Goal: Information Seeking & Learning: Learn about a topic

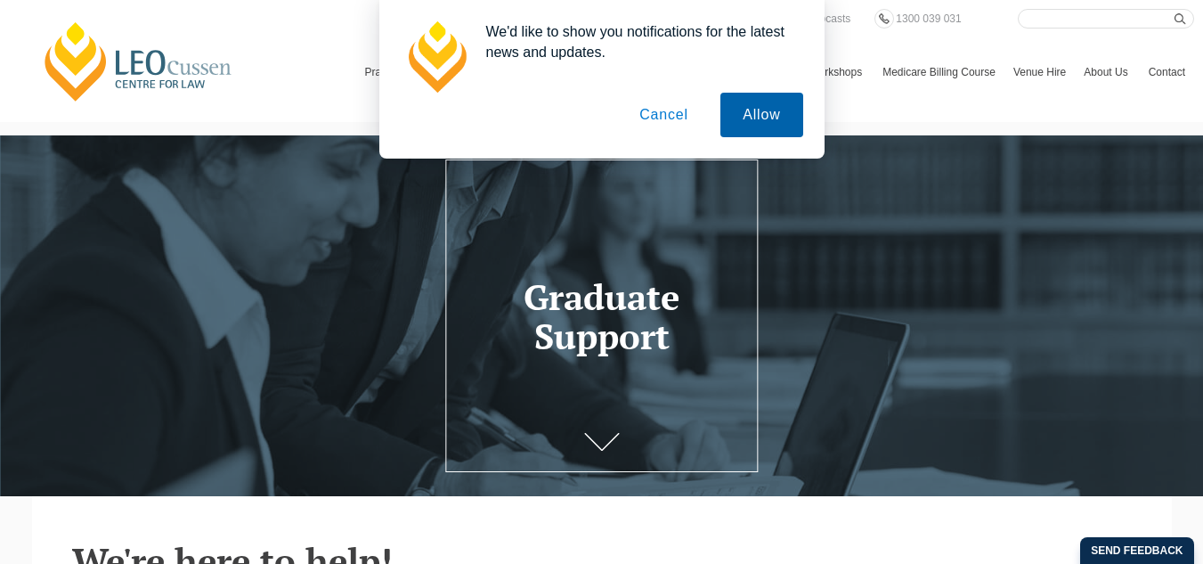
click at [732, 121] on button "Allow" at bounding box center [761, 115] width 82 height 45
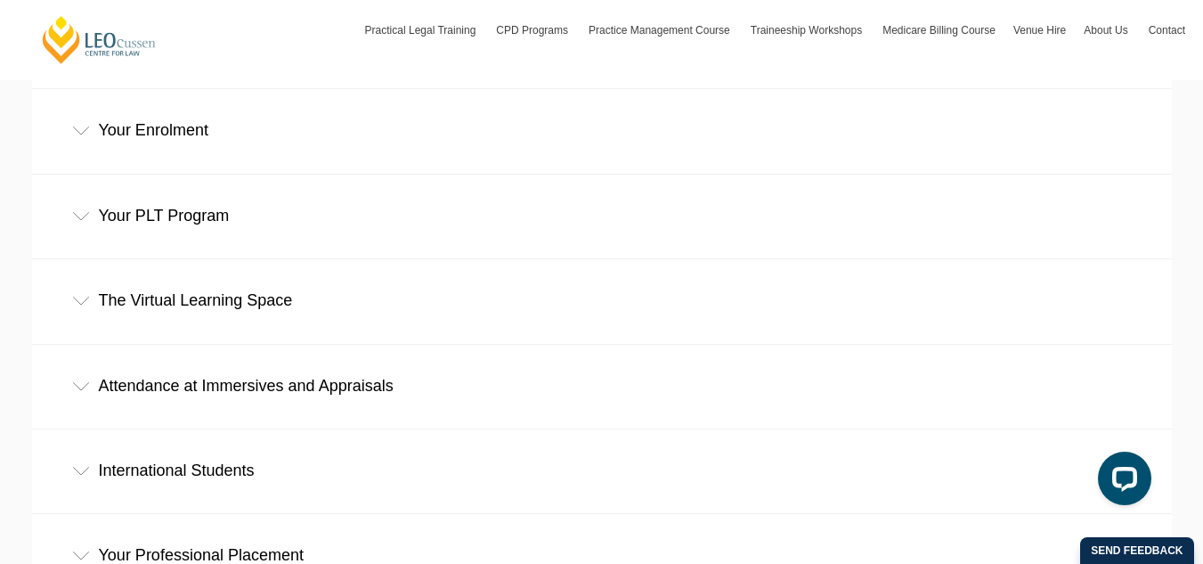
scroll to position [737, 0]
click at [273, 344] on div "Attendance at Immersives and Appraisals" at bounding box center [602, 385] width 1140 height 83
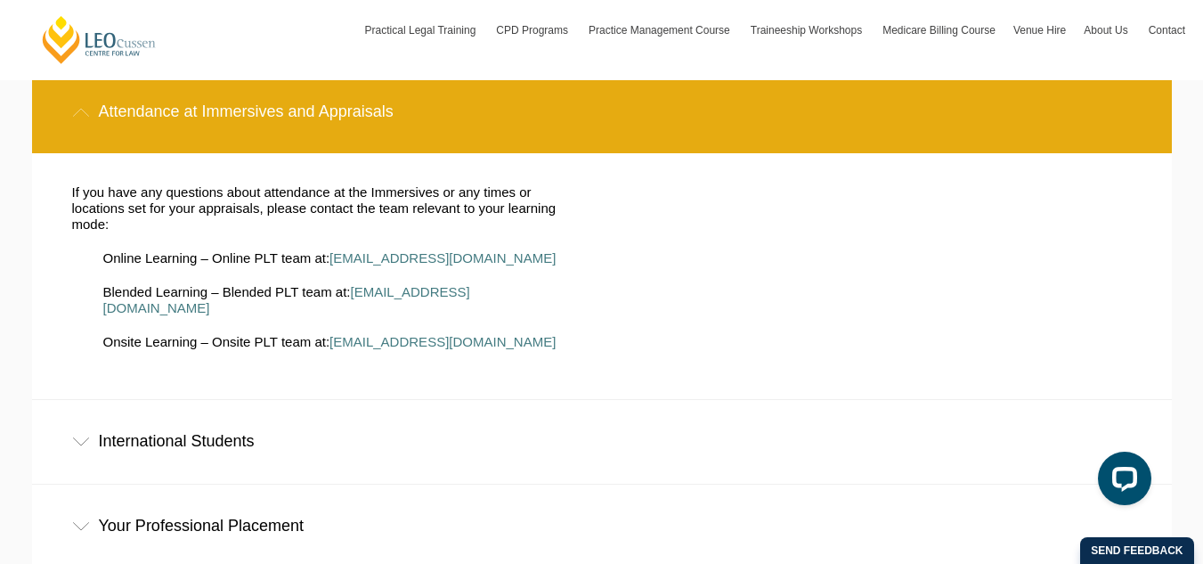
scroll to position [1015, 0]
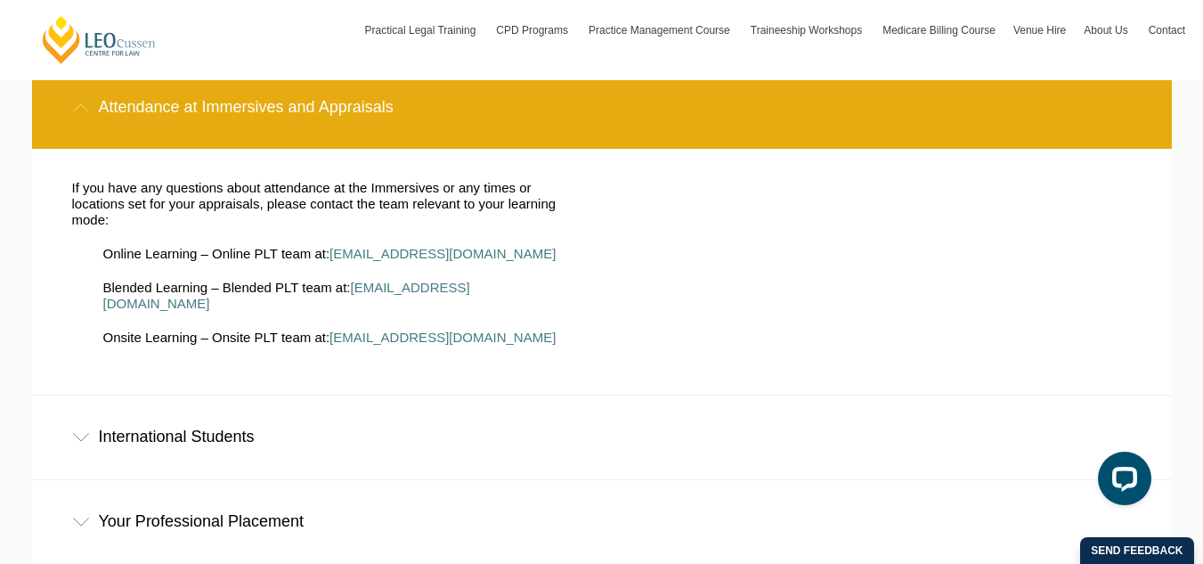
click at [224, 395] on div "International Students" at bounding box center [602, 436] width 1140 height 83
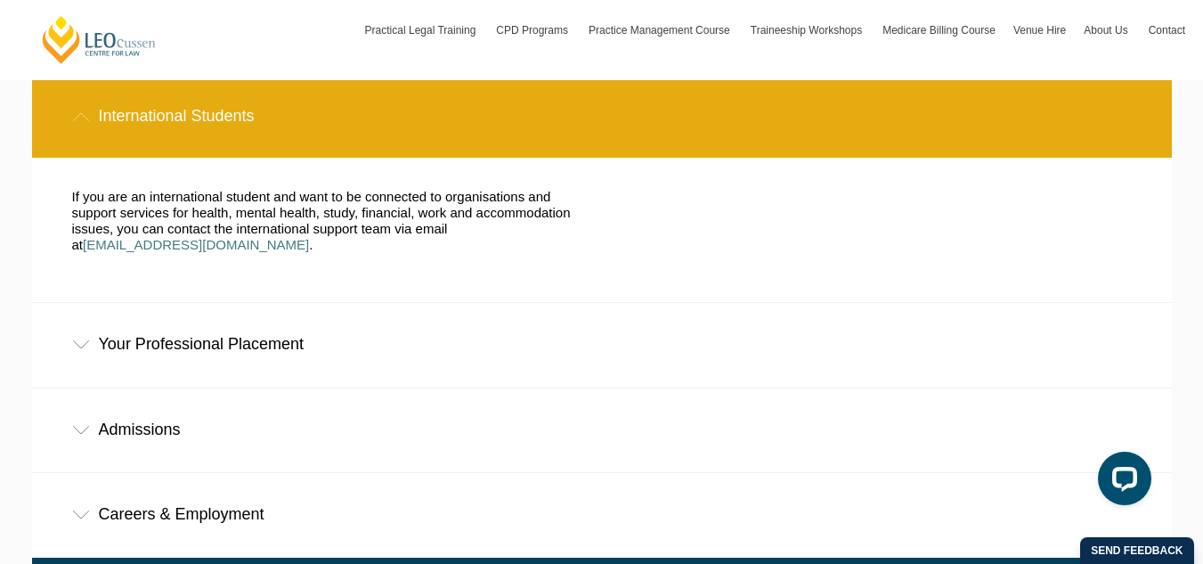
scroll to position [1333, 0]
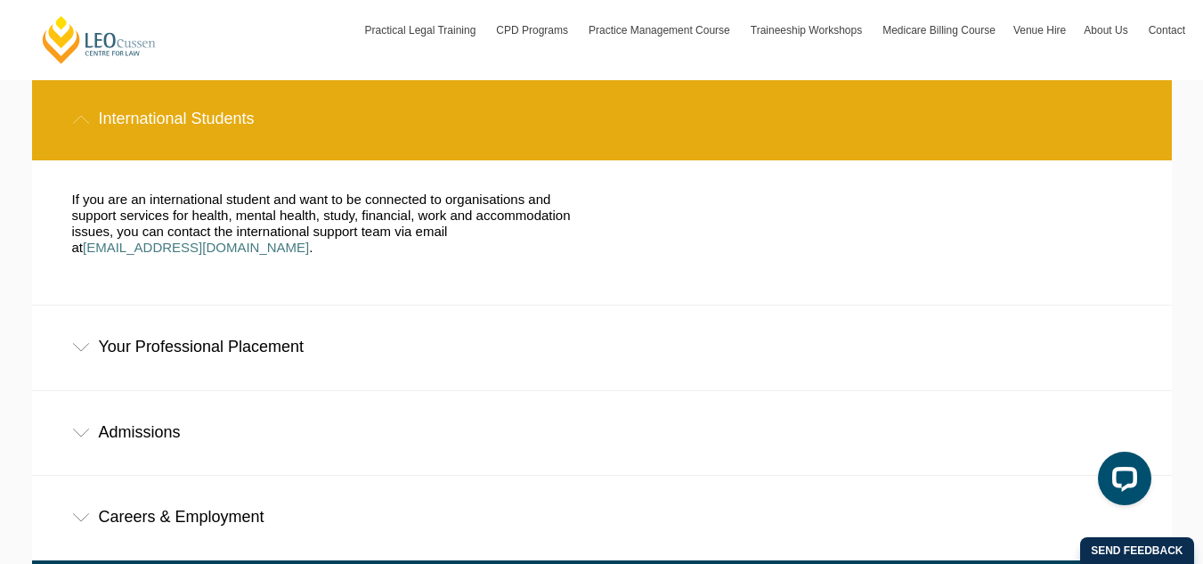
click at [224, 391] on div "Admissions" at bounding box center [602, 432] width 1140 height 83
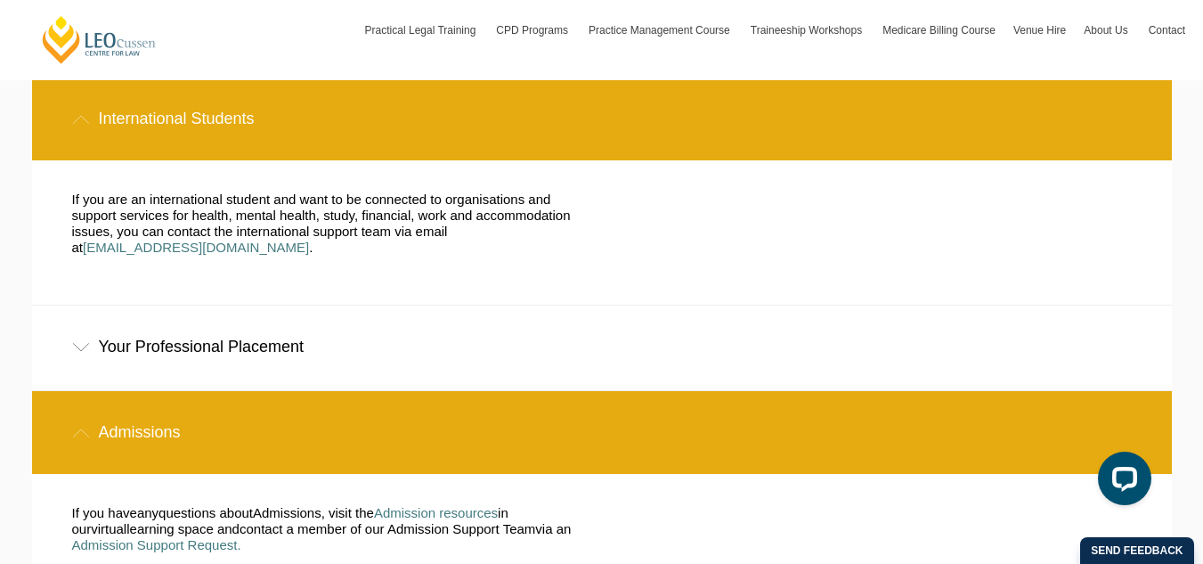
click at [257, 305] on div "Your Professional Placement" at bounding box center [602, 346] width 1140 height 83
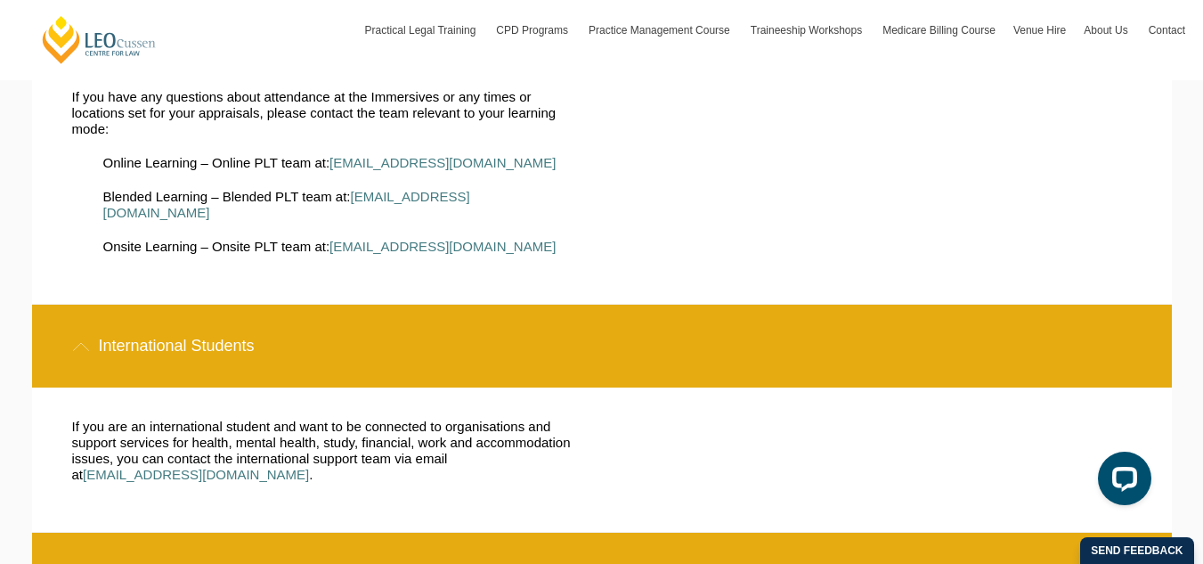
scroll to position [997, 0]
